Goal: Transaction & Acquisition: Obtain resource

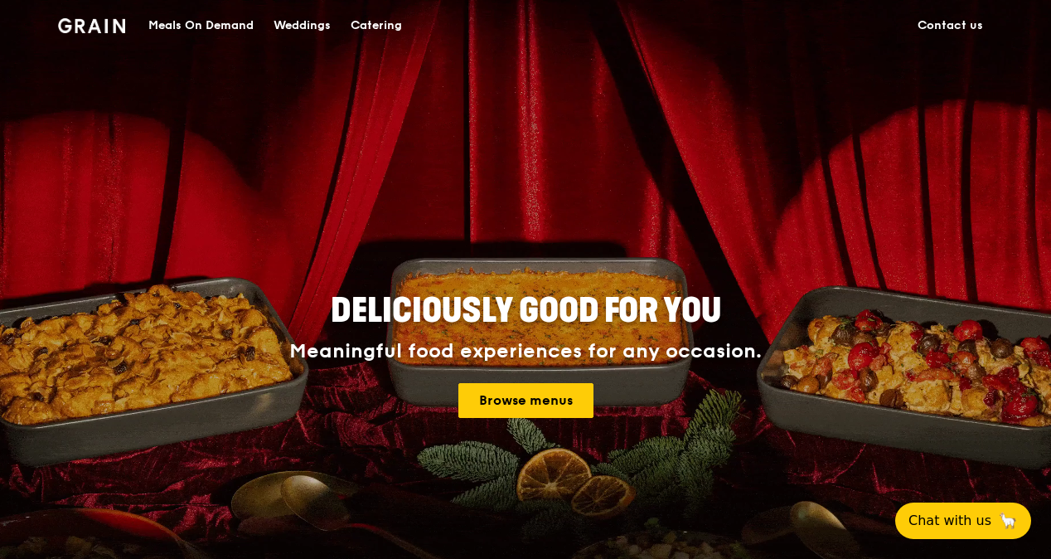
click at [934, 23] on link "Contact us" at bounding box center [950, 26] width 85 height 50
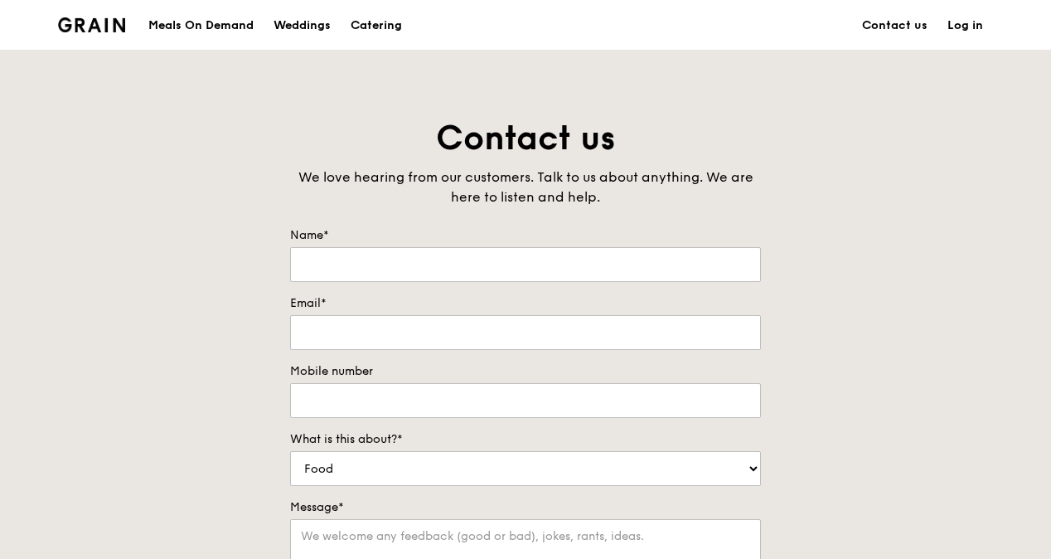
click at [212, 25] on div "Meals On Demand" at bounding box center [200, 26] width 105 height 50
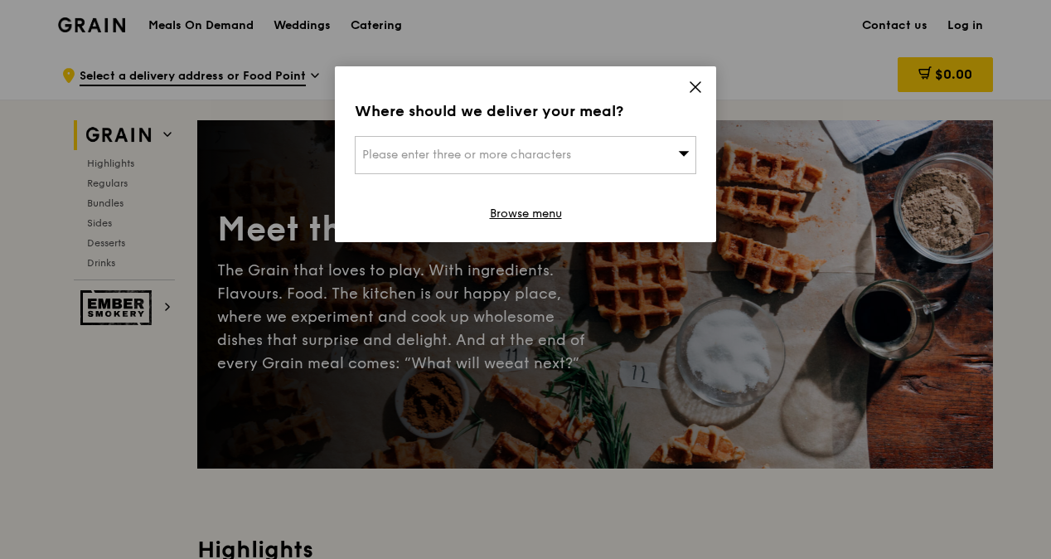
click at [646, 155] on div "Please enter three or more characters" at bounding box center [526, 155] width 342 height 38
type input "CREATE"
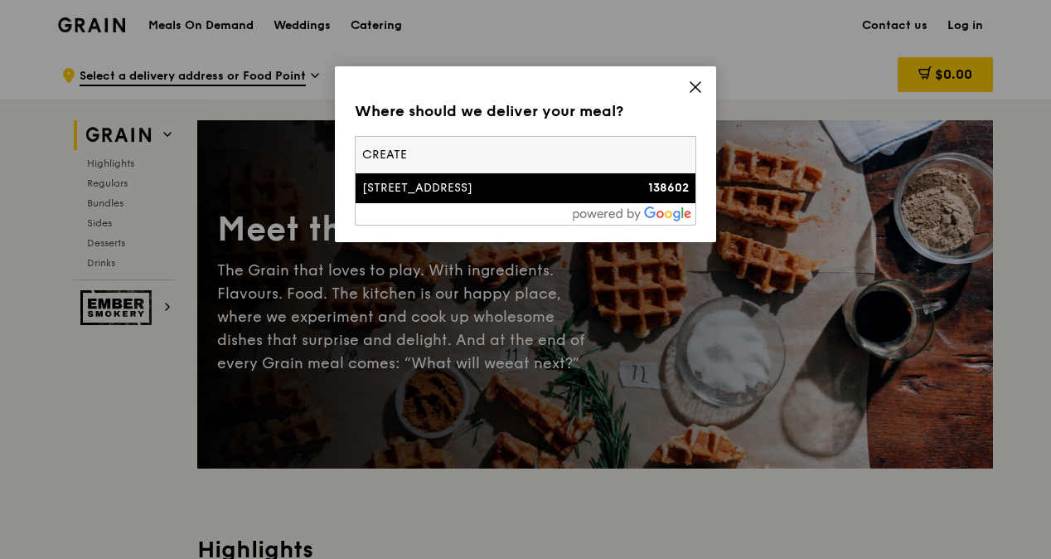
click at [522, 194] on div "1 Create Way" at bounding box center [484, 188] width 245 height 17
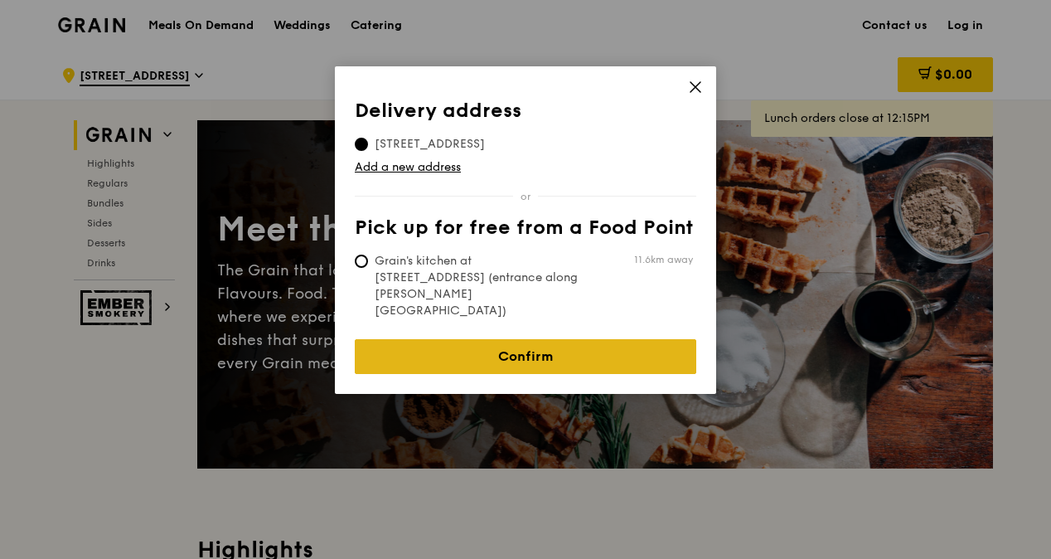
click at [482, 339] on link "Confirm" at bounding box center [526, 356] width 342 height 35
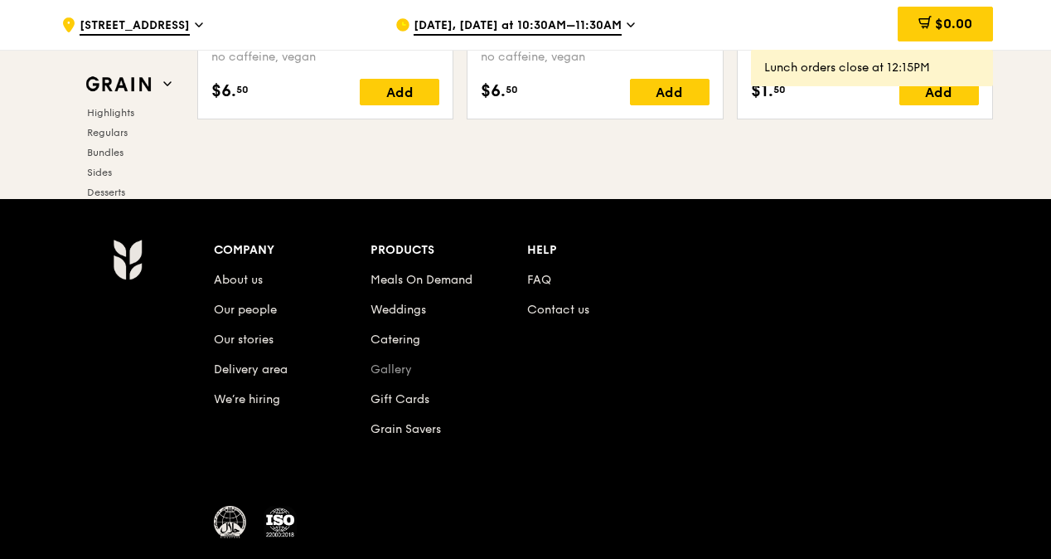
scroll to position [7002, 0]
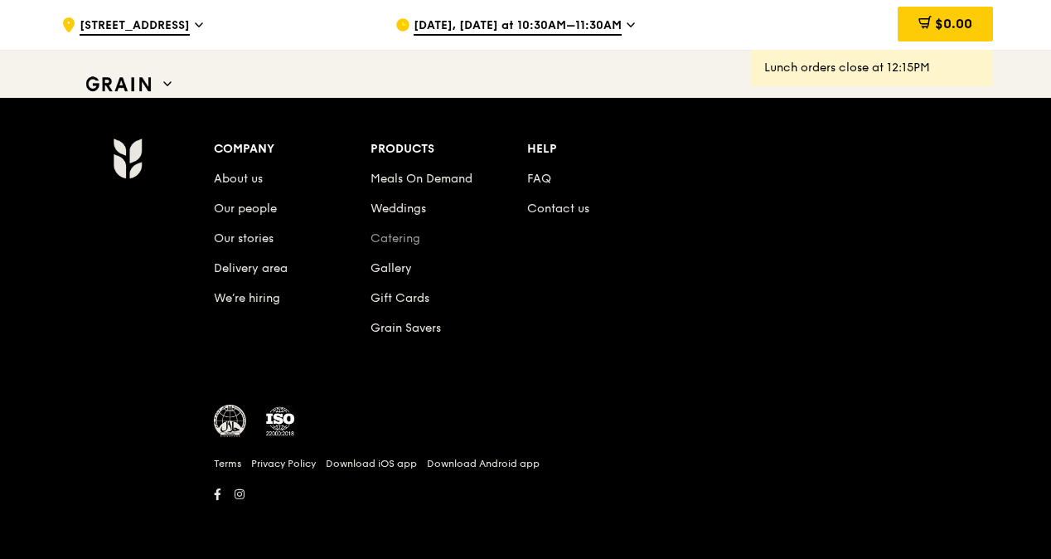
click at [408, 238] on link "Catering" at bounding box center [396, 238] width 50 height 14
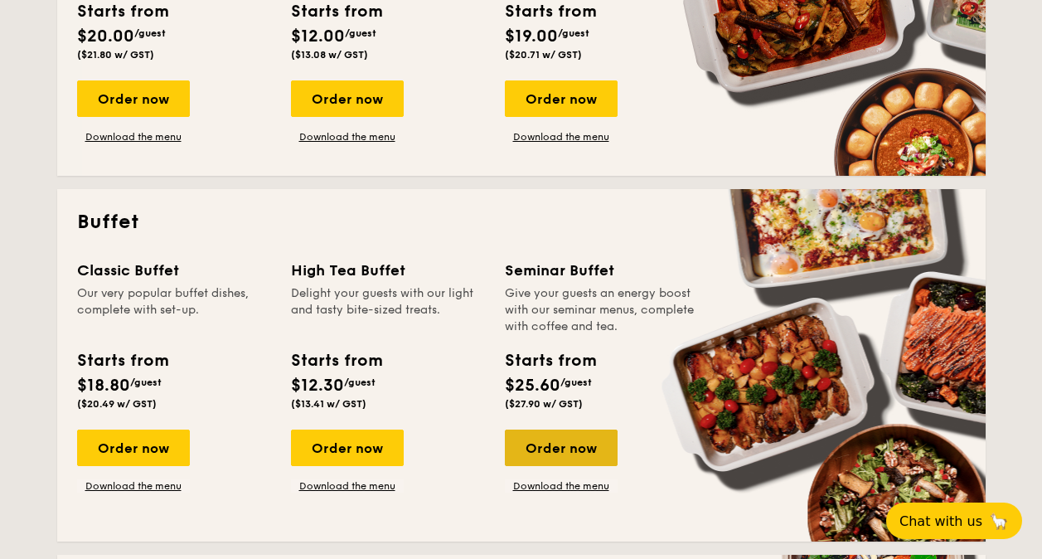
scroll to position [332, 0]
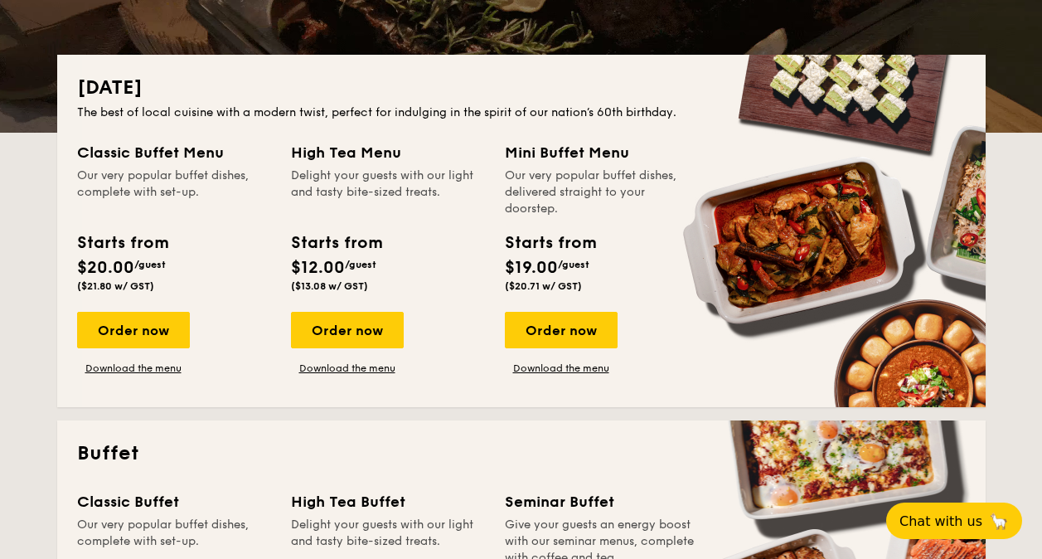
click at [139, 375] on div "Order now Download the menu" at bounding box center [174, 343] width 194 height 63
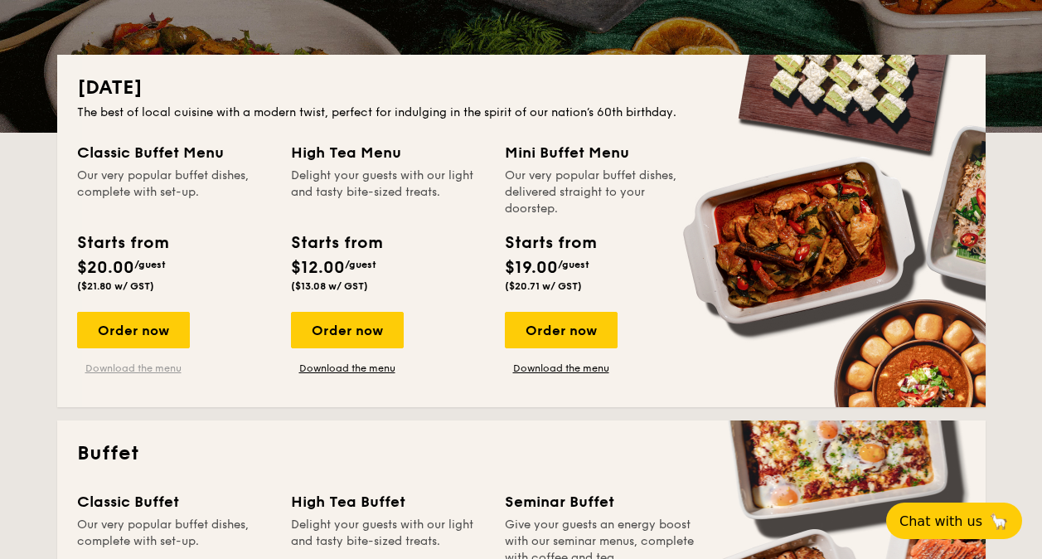
click at [143, 367] on link "Download the menu" at bounding box center [133, 367] width 113 height 13
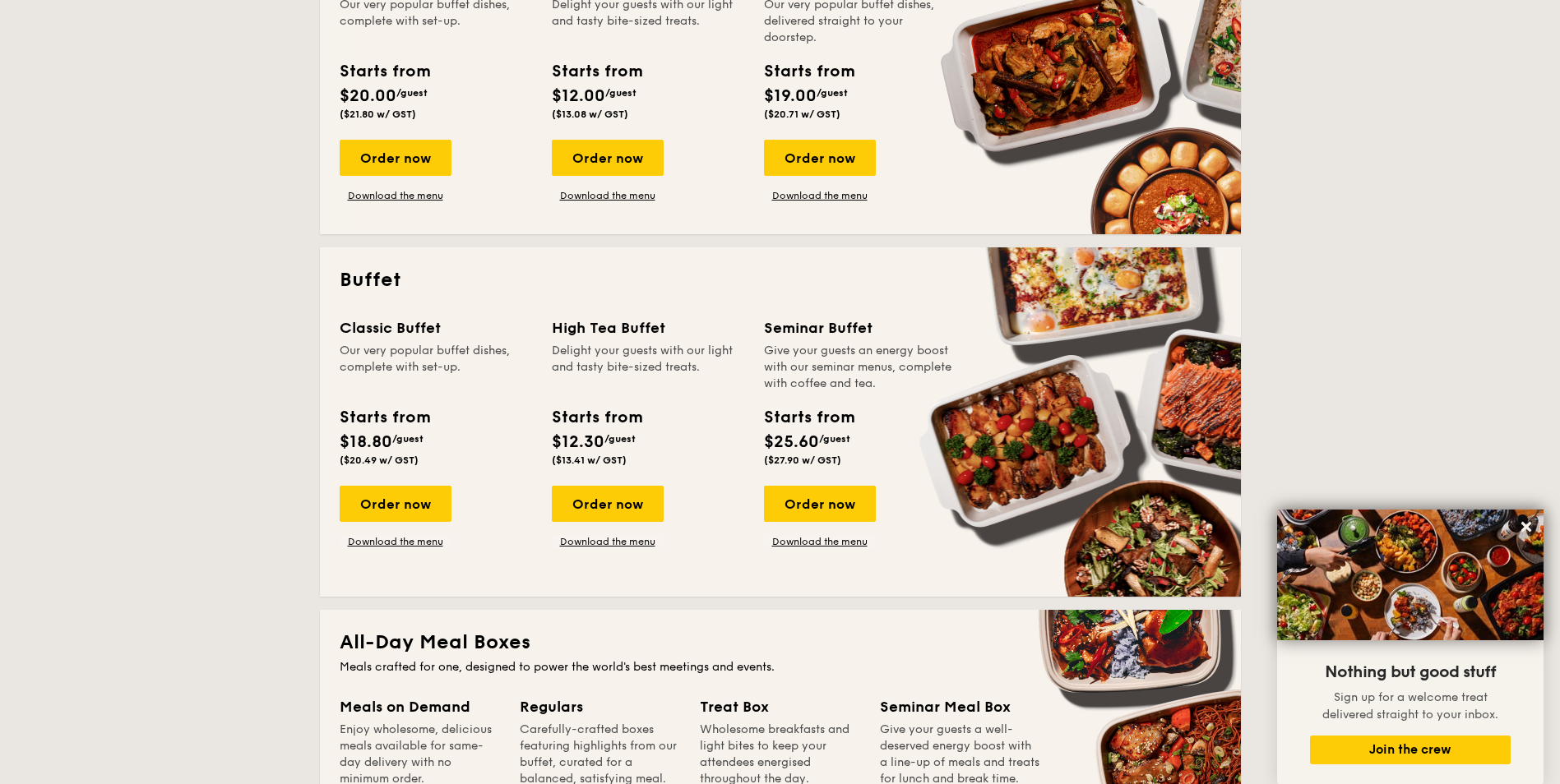
scroll to position [499, 0]
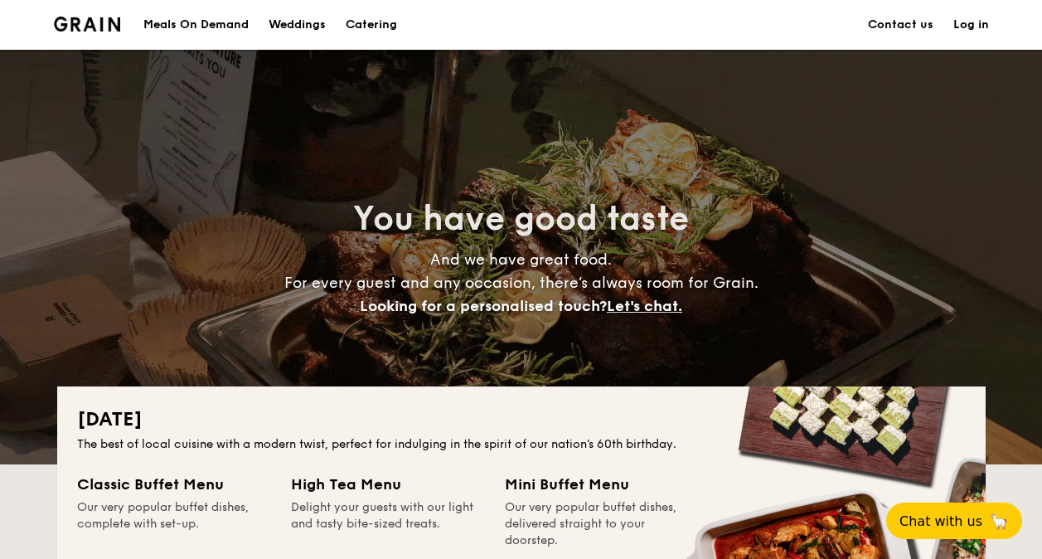
click at [891, 20] on link "Contact us" at bounding box center [900, 25] width 65 height 50
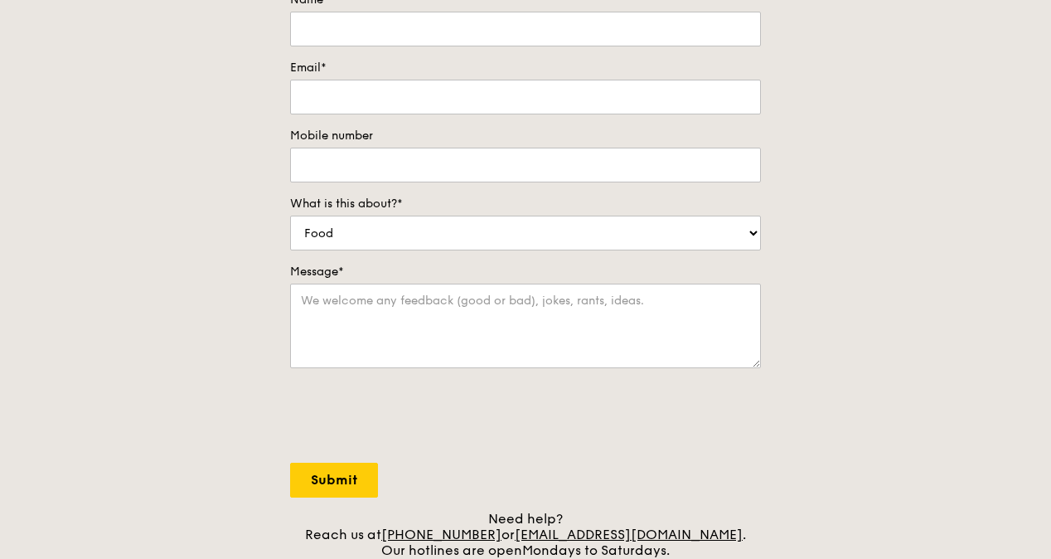
scroll to position [580, 0]
